Goal: Transaction & Acquisition: Purchase product/service

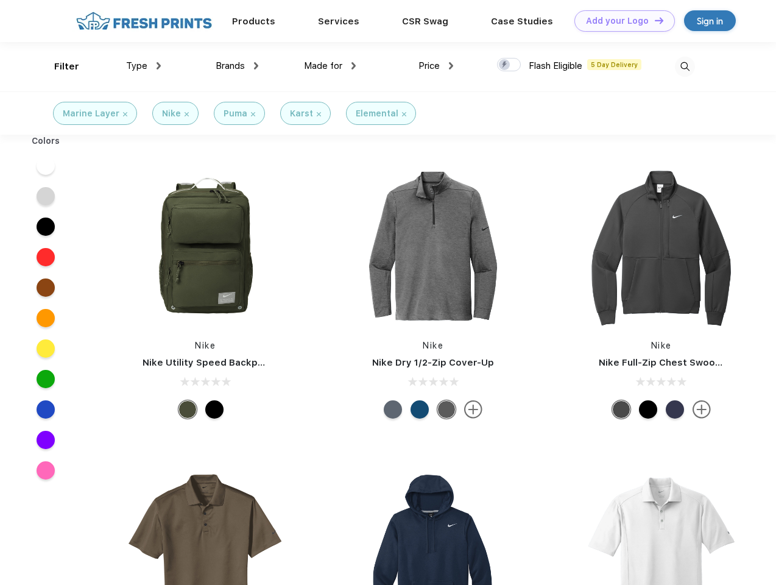
click at [620, 21] on link "Add your Logo Design Tool" at bounding box center [624, 20] width 100 height 21
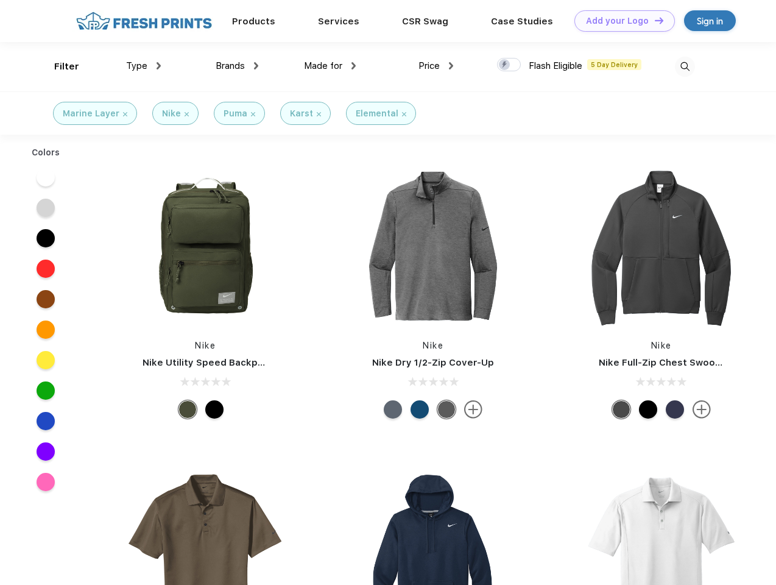
click at [0, 0] on div "Design Tool" at bounding box center [0, 0] width 0 height 0
click at [653, 20] on link "Add your Logo Design Tool" at bounding box center [624, 20] width 100 height 21
click at [58, 66] on div "Filter" at bounding box center [66, 67] width 25 height 14
click at [144, 66] on span "Type" at bounding box center [136, 65] width 21 height 11
click at [237, 66] on span "Brands" at bounding box center [230, 65] width 29 height 11
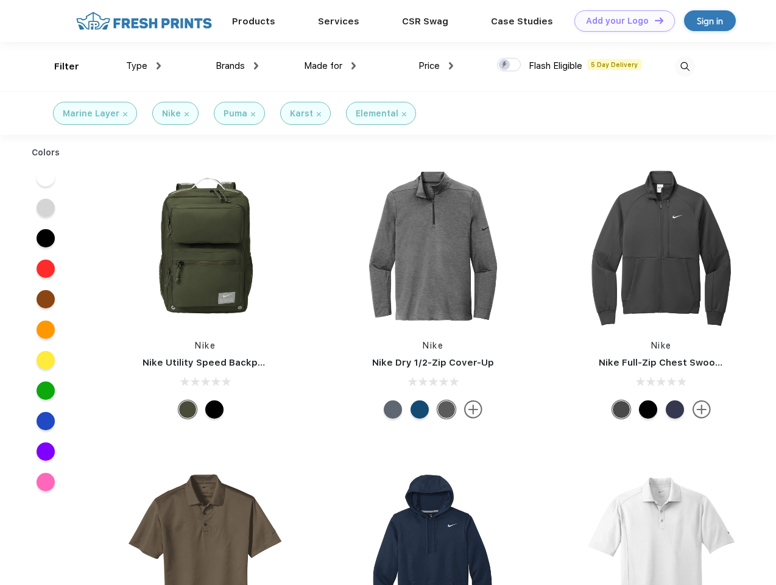
click at [330, 66] on span "Made for" at bounding box center [323, 65] width 38 height 11
click at [436, 66] on span "Price" at bounding box center [428, 65] width 21 height 11
click at [509, 65] on div at bounding box center [509, 64] width 24 height 13
click at [505, 65] on input "checkbox" at bounding box center [501, 61] width 8 height 8
click at [684, 66] on img at bounding box center [685, 67] width 20 height 20
